Goal: Task Accomplishment & Management: Manage account settings

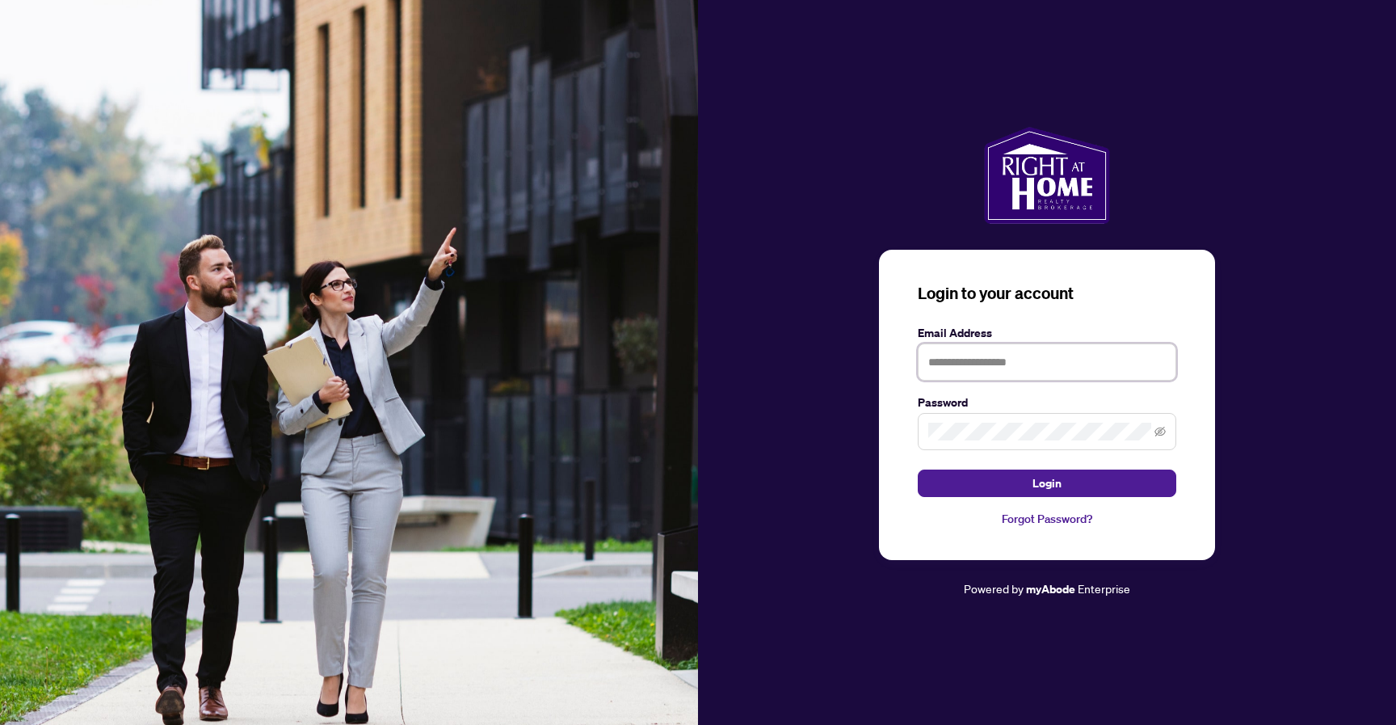
click at [986, 344] on input "text" at bounding box center [1047, 361] width 258 height 37
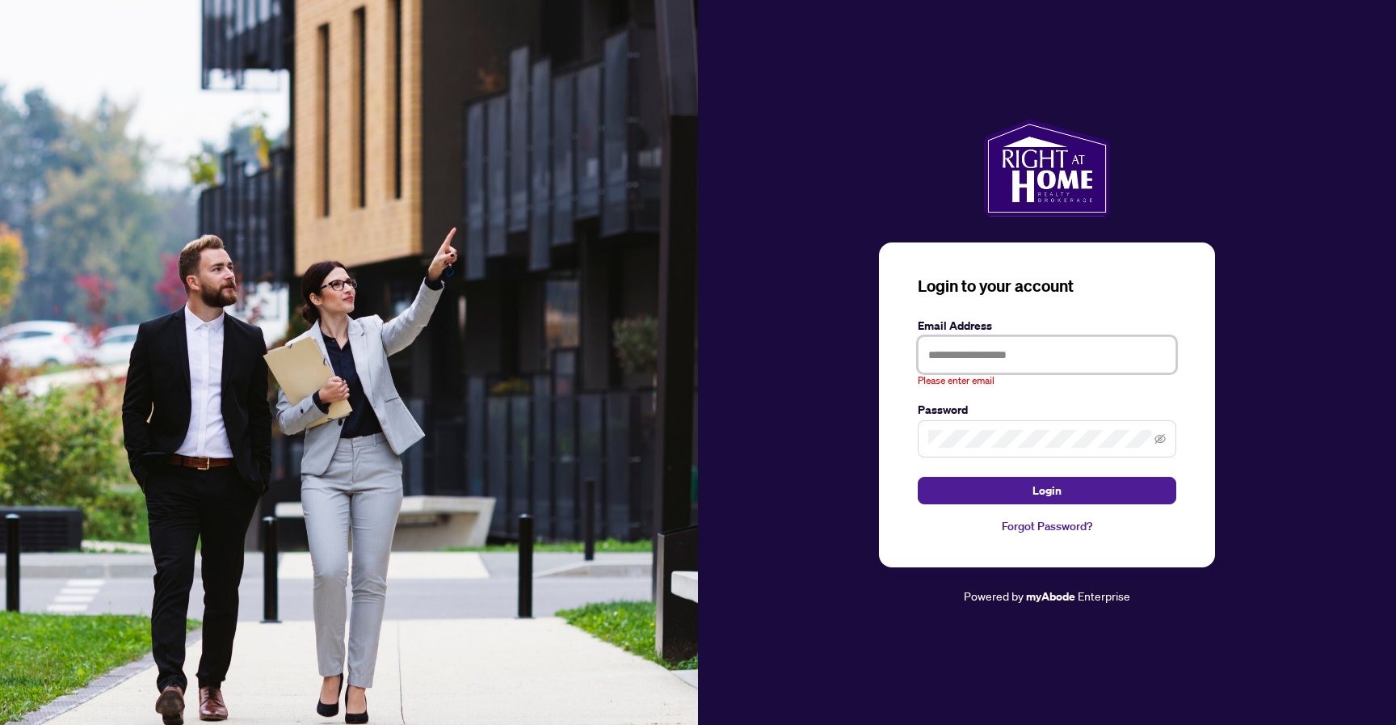
type input "**********"
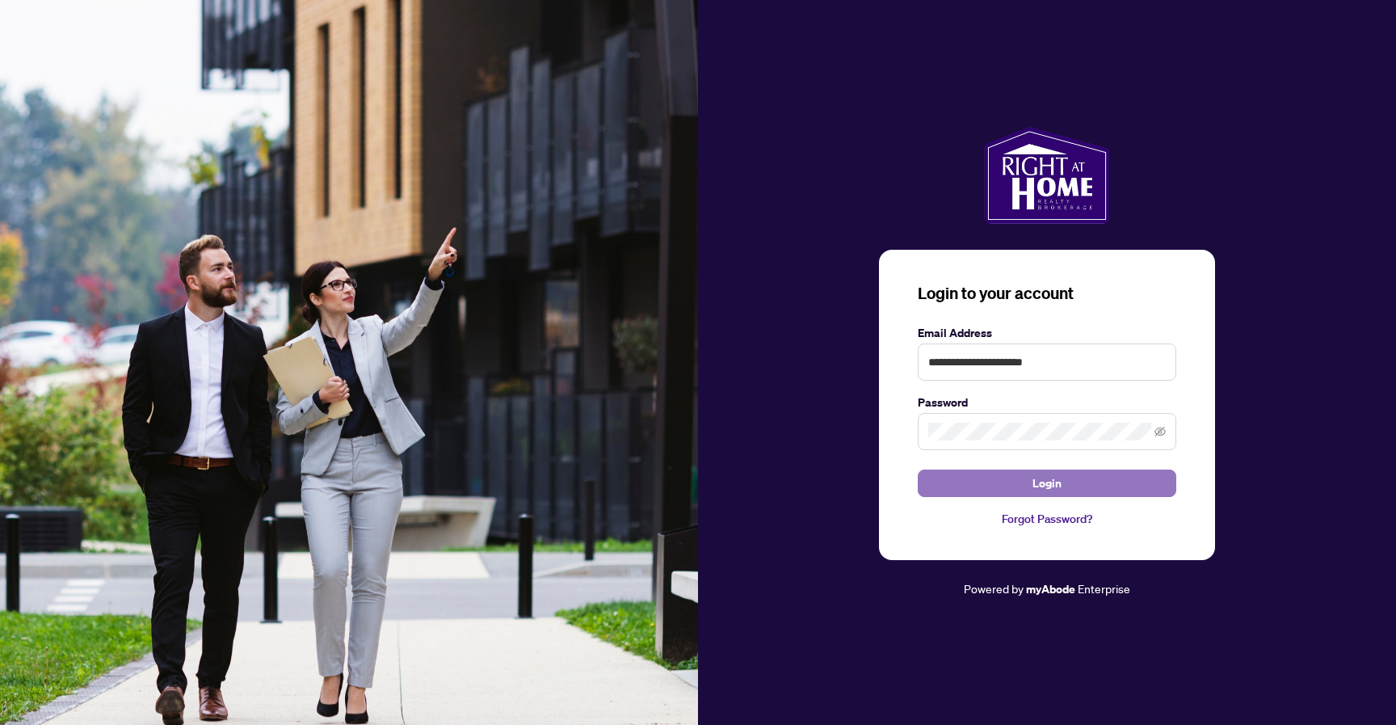
click at [1057, 478] on span "Login" at bounding box center [1046, 483] width 29 height 26
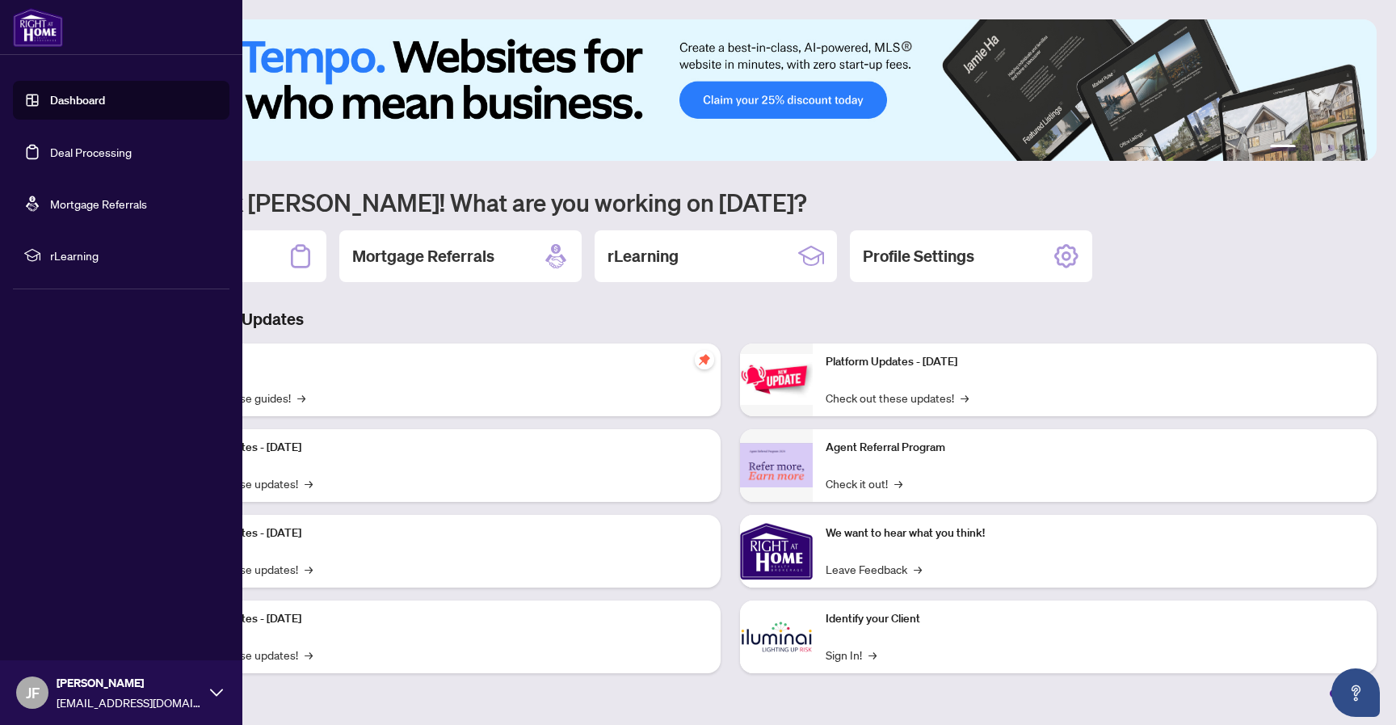
click at [98, 145] on link "Deal Processing" at bounding box center [91, 152] width 82 height 15
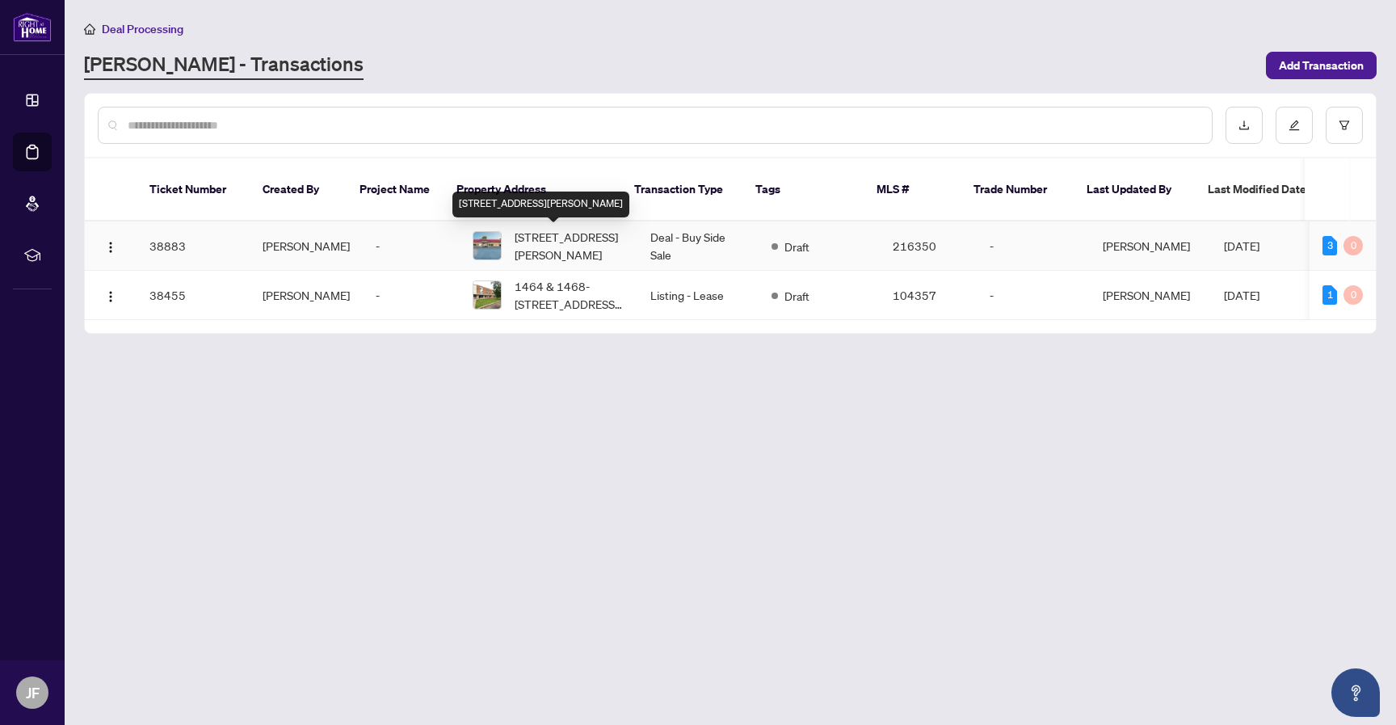
click at [515, 244] on span "[STREET_ADDRESS][PERSON_NAME]" at bounding box center [570, 246] width 110 height 36
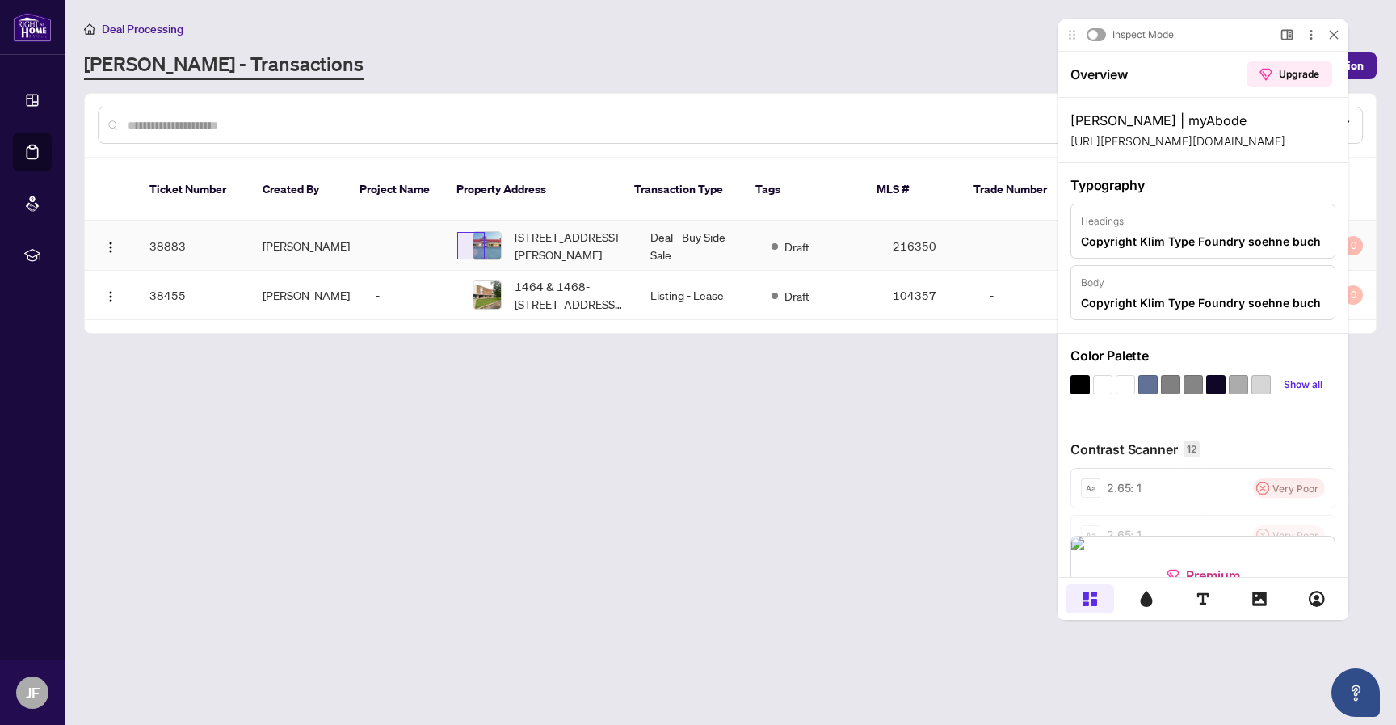
click at [479, 240] on img at bounding box center [486, 245] width 27 height 27
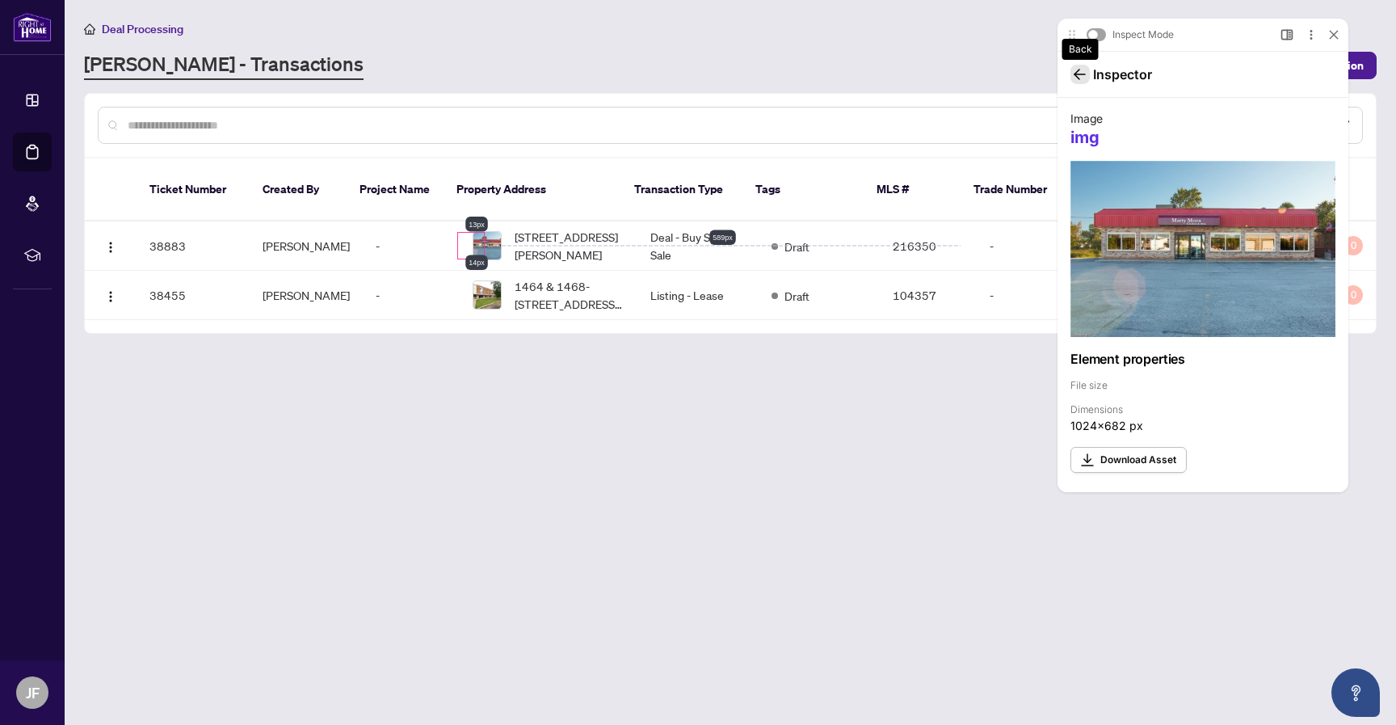
click at [1082, 75] on icon at bounding box center [1080, 74] width 13 height 13
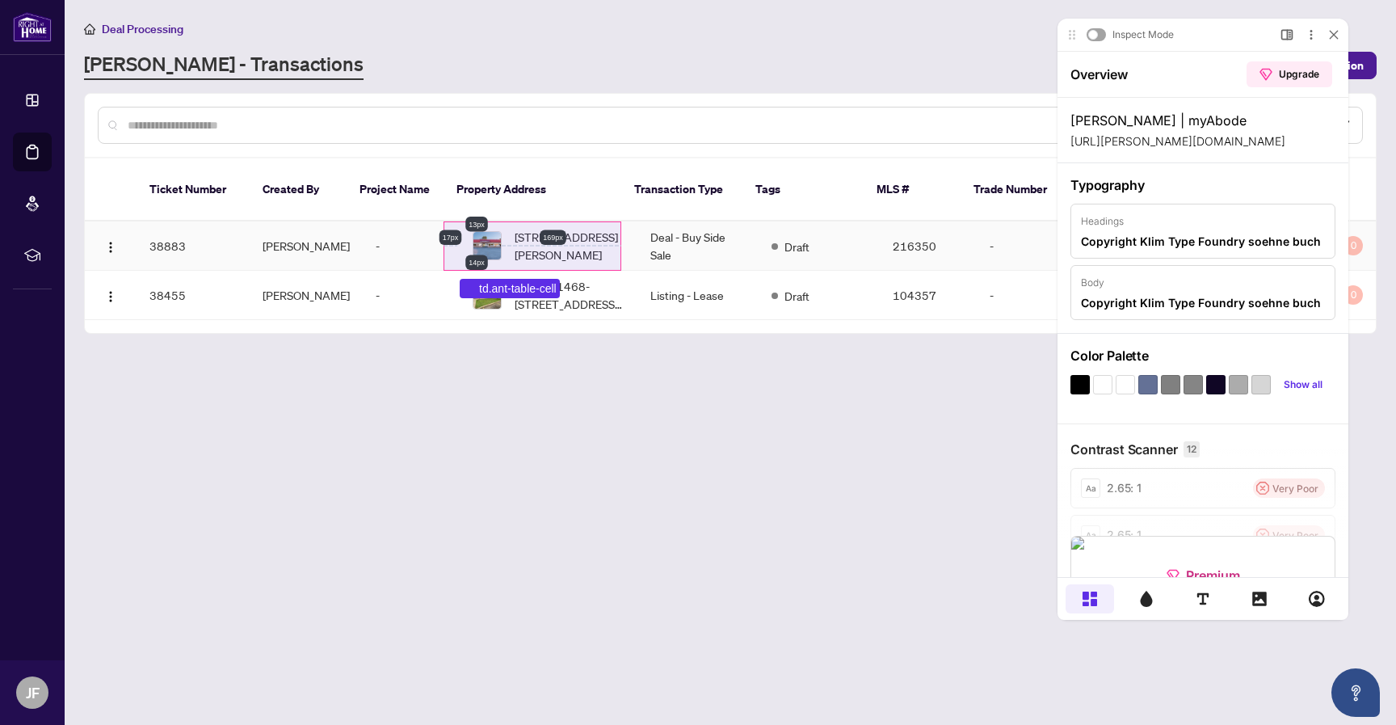
click at [491, 222] on td "[STREET_ADDRESS][PERSON_NAME]" at bounding box center [549, 245] width 178 height 49
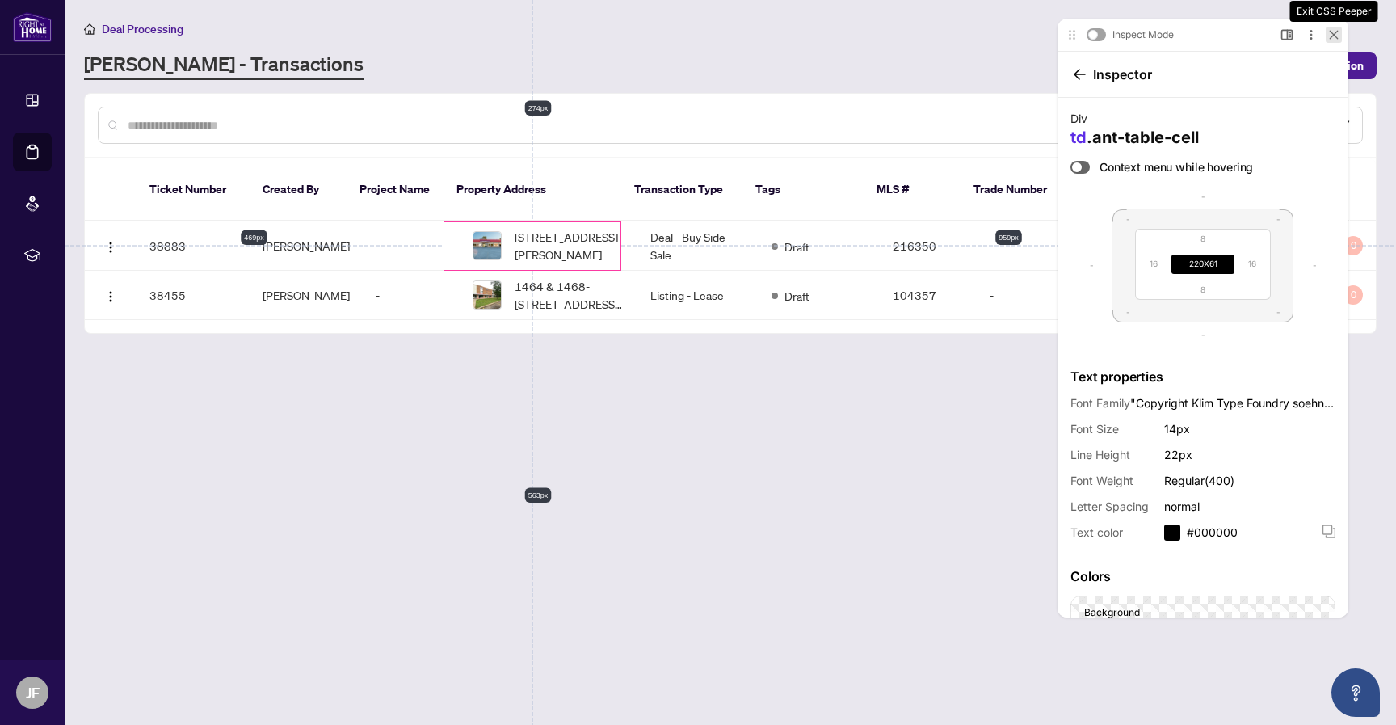
click at [1330, 32] on icon at bounding box center [1333, 34] width 7 height 7
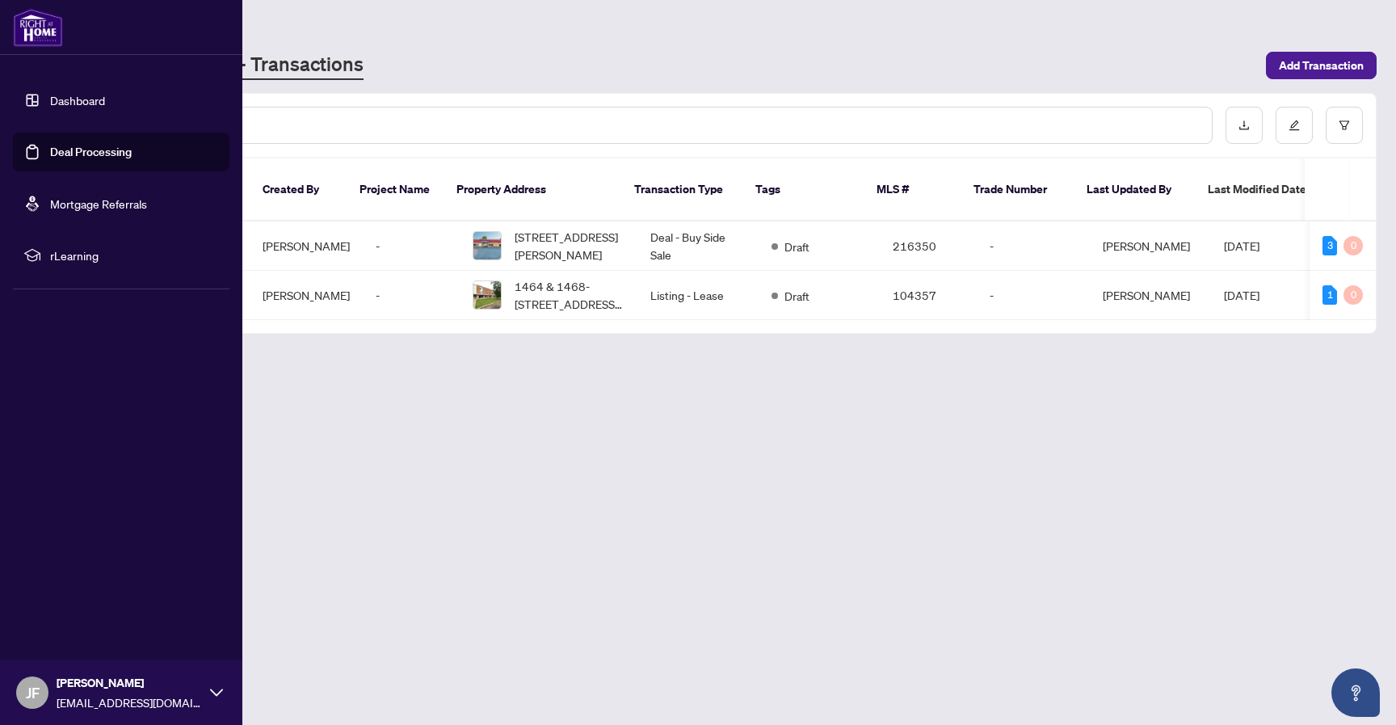
click at [99, 148] on link "Deal Processing" at bounding box center [91, 152] width 82 height 15
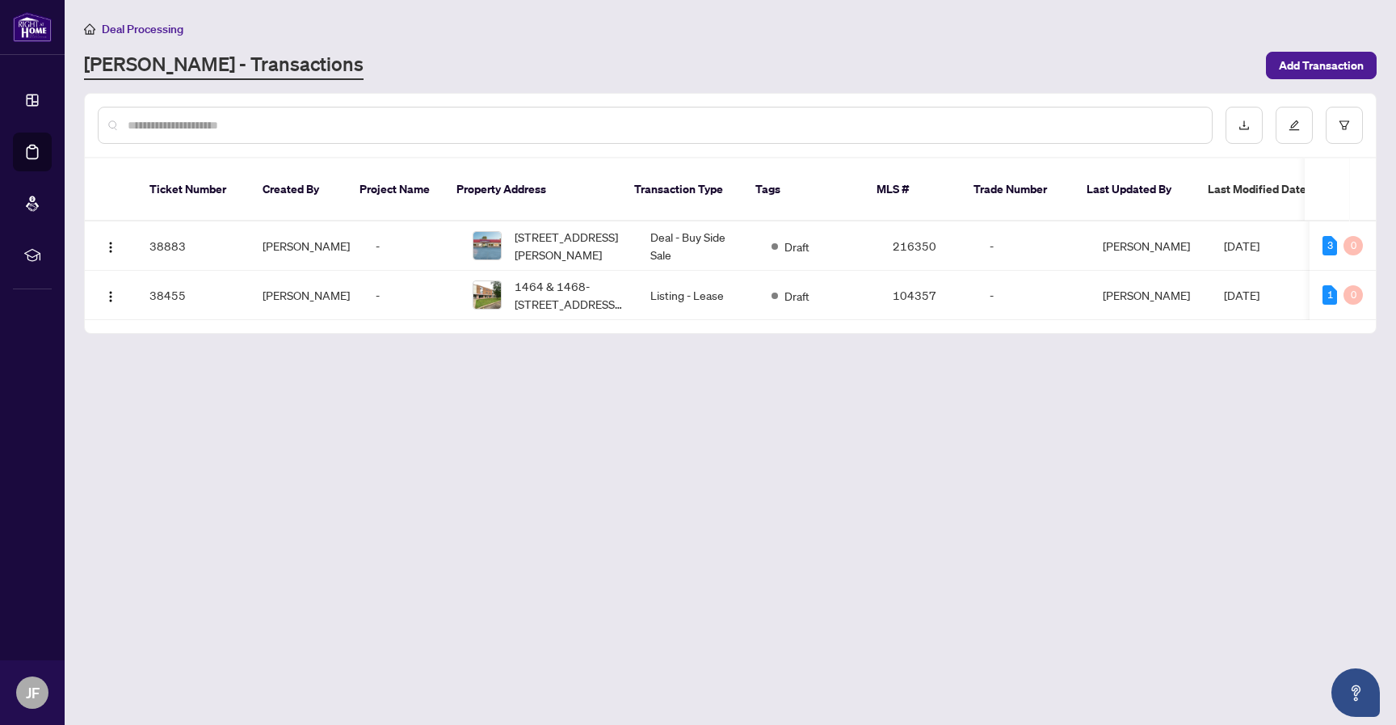
click at [155, 65] on link "[PERSON_NAME] - Transactions" at bounding box center [223, 65] width 279 height 29
